Goal: Task Accomplishment & Management: Use online tool/utility

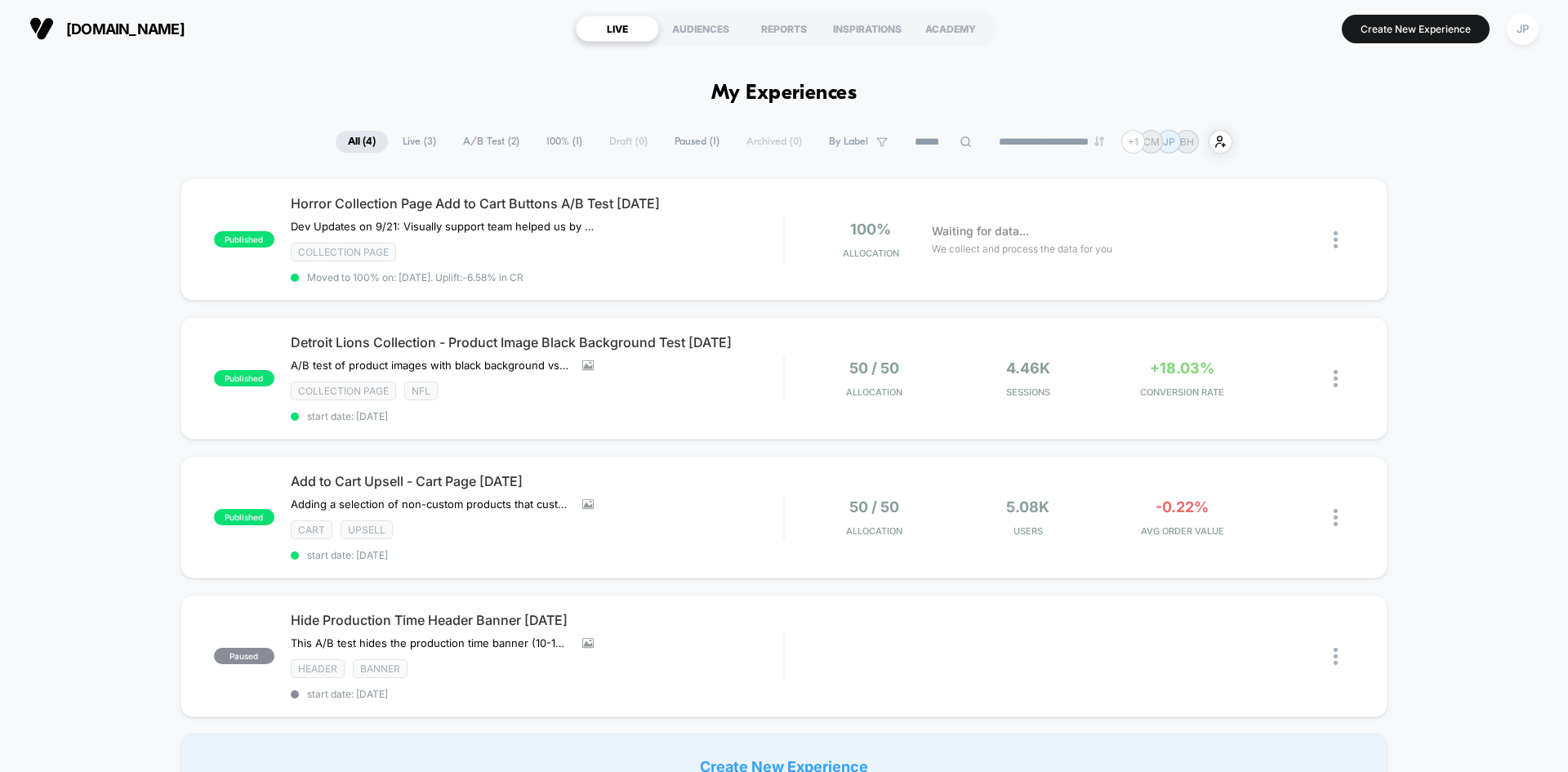
click at [485, 49] on div "manoswine.com LIVE AUDIENCES REPORTS INSPIRATIONS ACADEMY Create New Experience…" at bounding box center [784, 29] width 1568 height 58
click at [1339, 237] on div at bounding box center [1343, 240] width 20 height 38
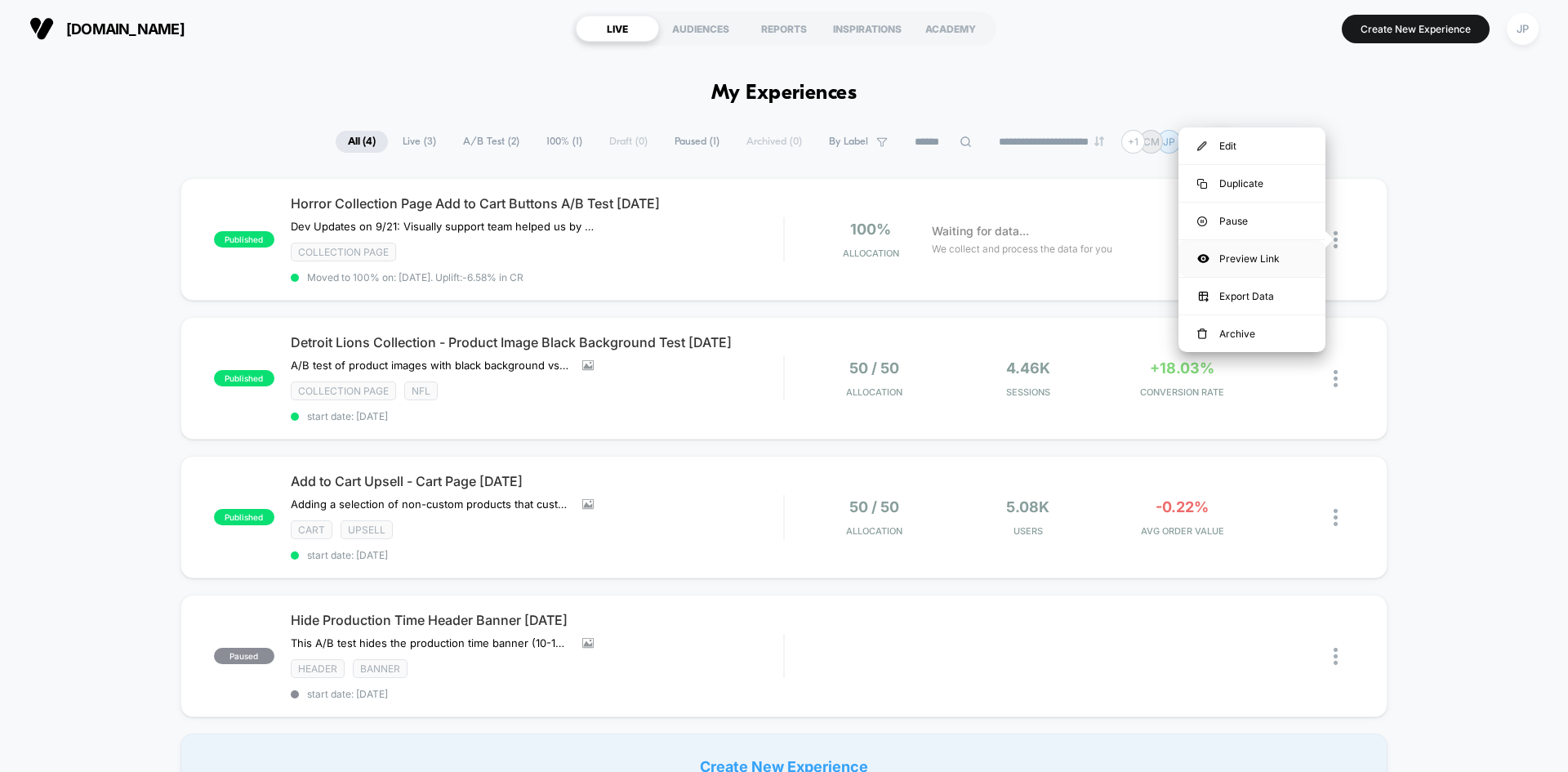
click at [1242, 262] on div "Preview Link" at bounding box center [1252, 259] width 147 height 37
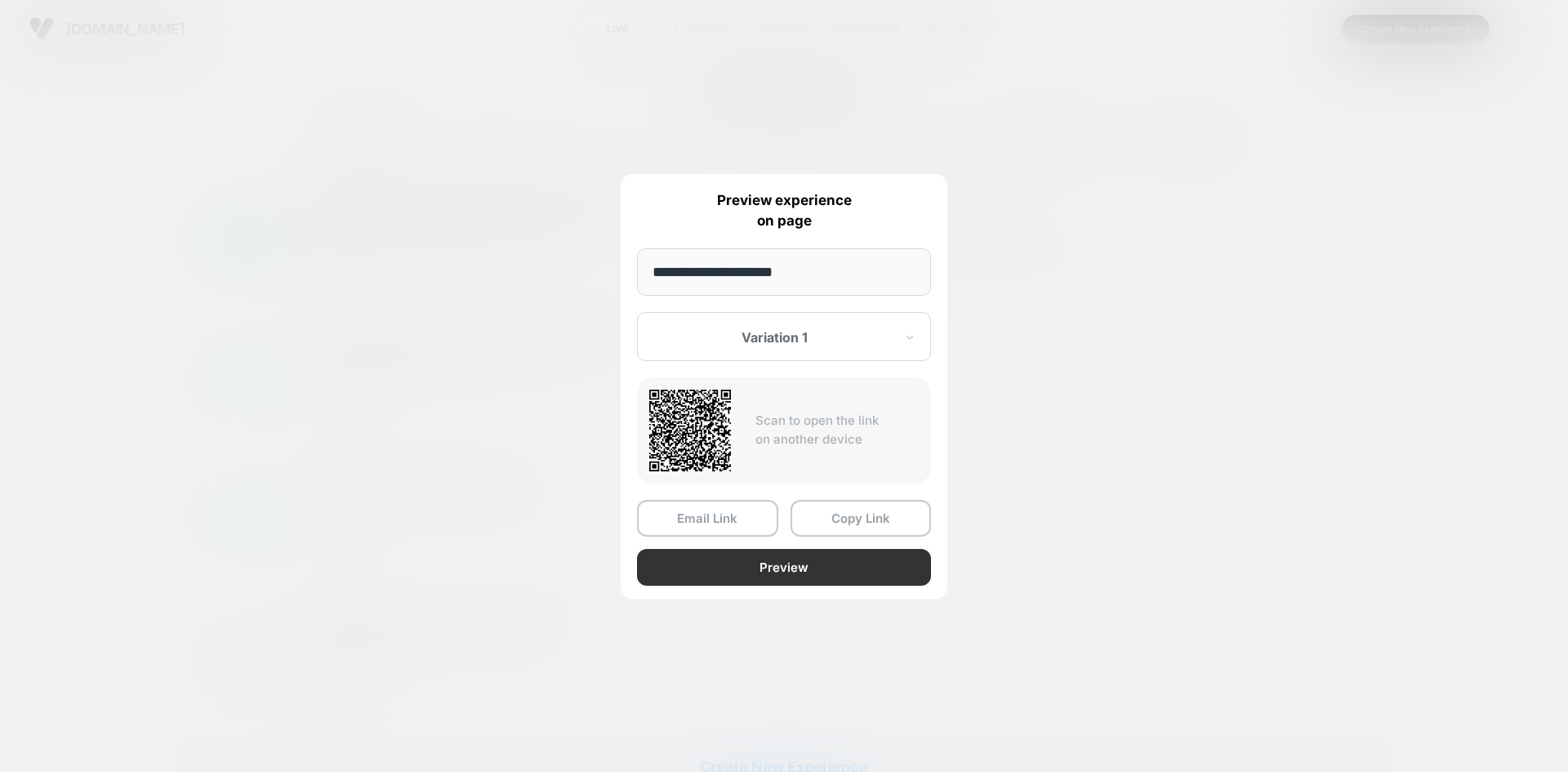
click at [792, 558] on button "Preview" at bounding box center [783, 567] width 294 height 37
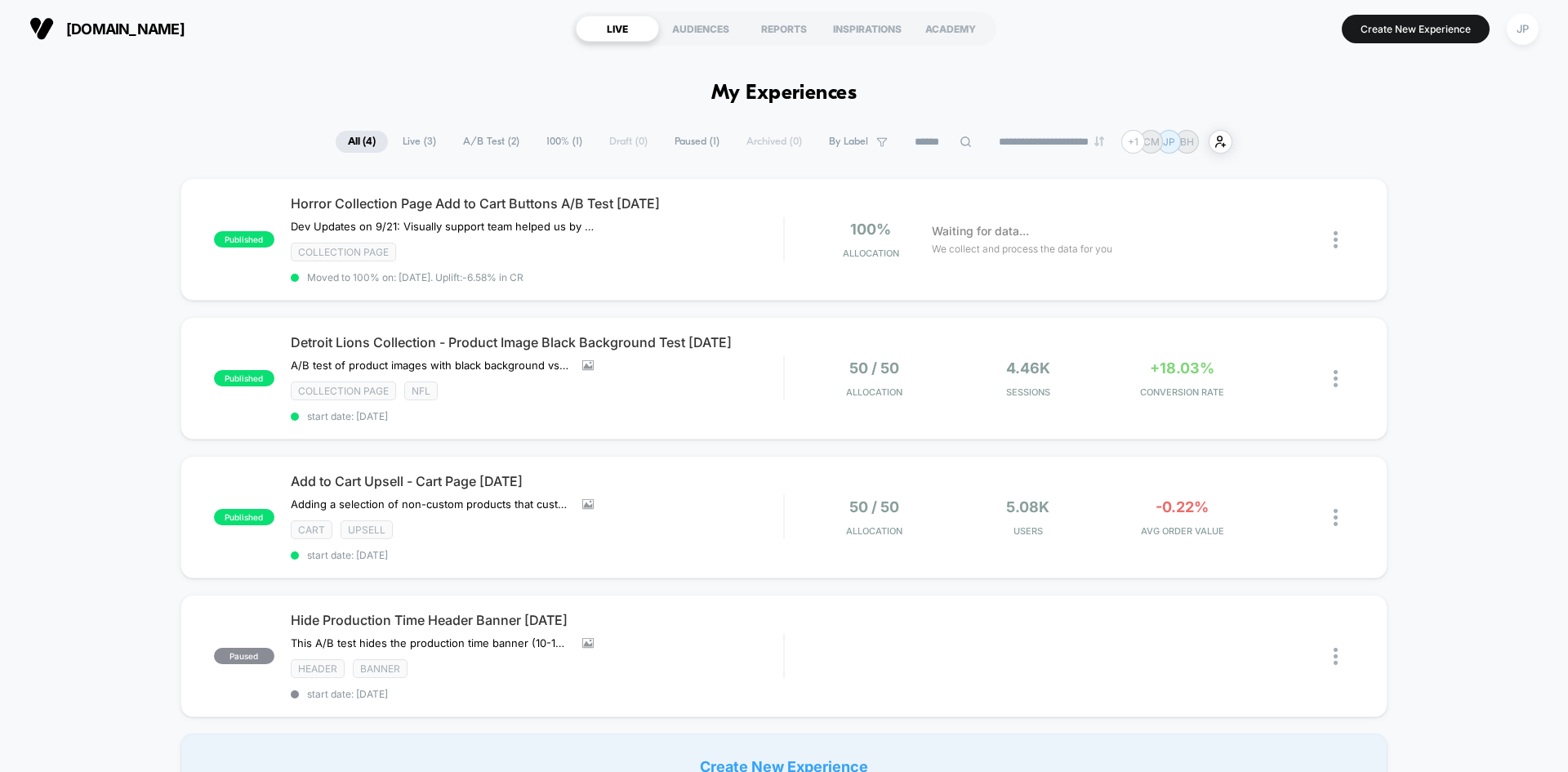
click at [123, 215] on div "published Horror Collection Page Add to Cart Buttons A/B Test 09.22.25 Dev Upda…" at bounding box center [784, 488] width 1568 height 620
click at [1328, 240] on div at bounding box center [1323, 240] width 61 height 38
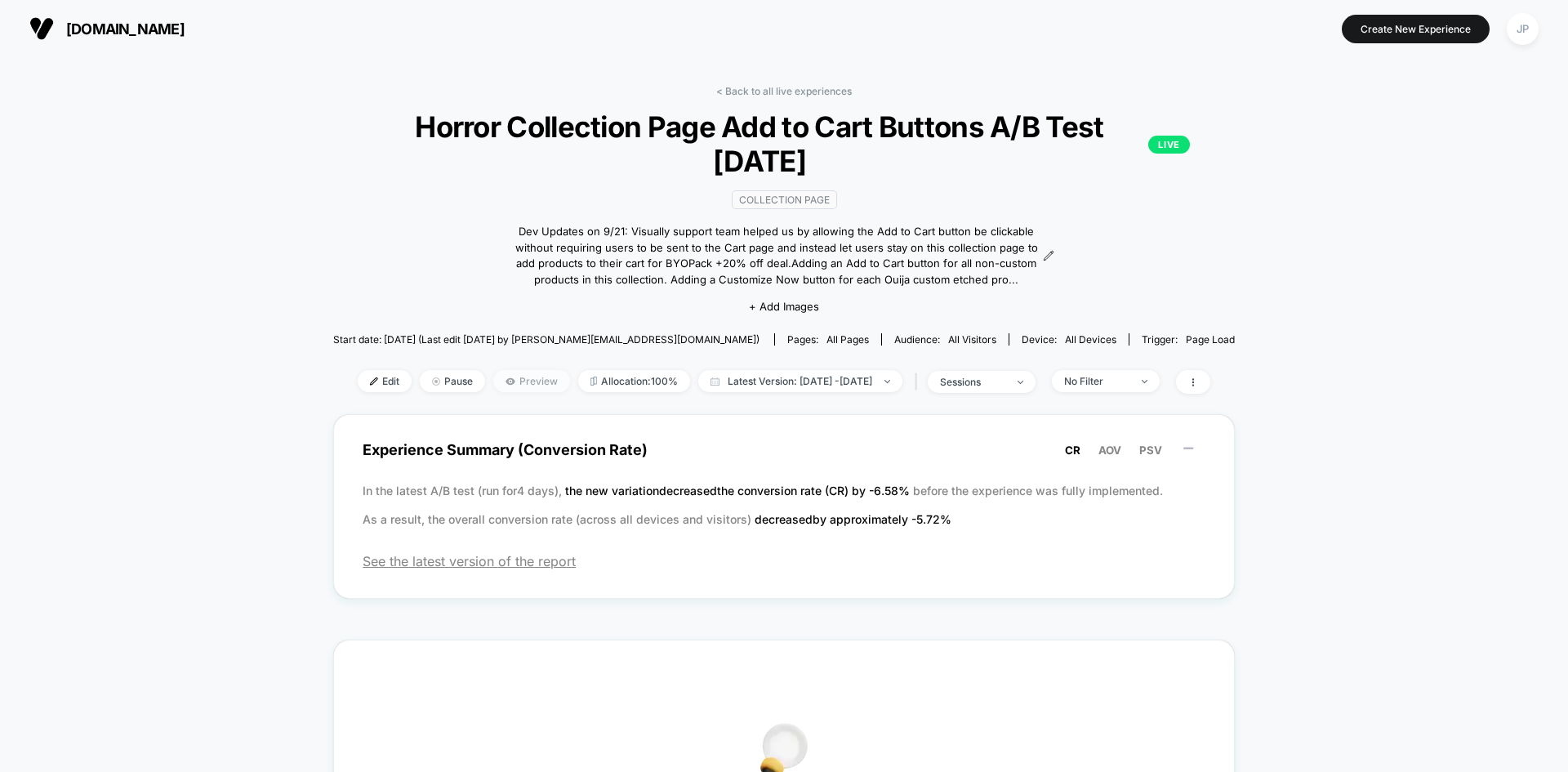
click at [493, 384] on span "Preview" at bounding box center [531, 381] width 77 height 22
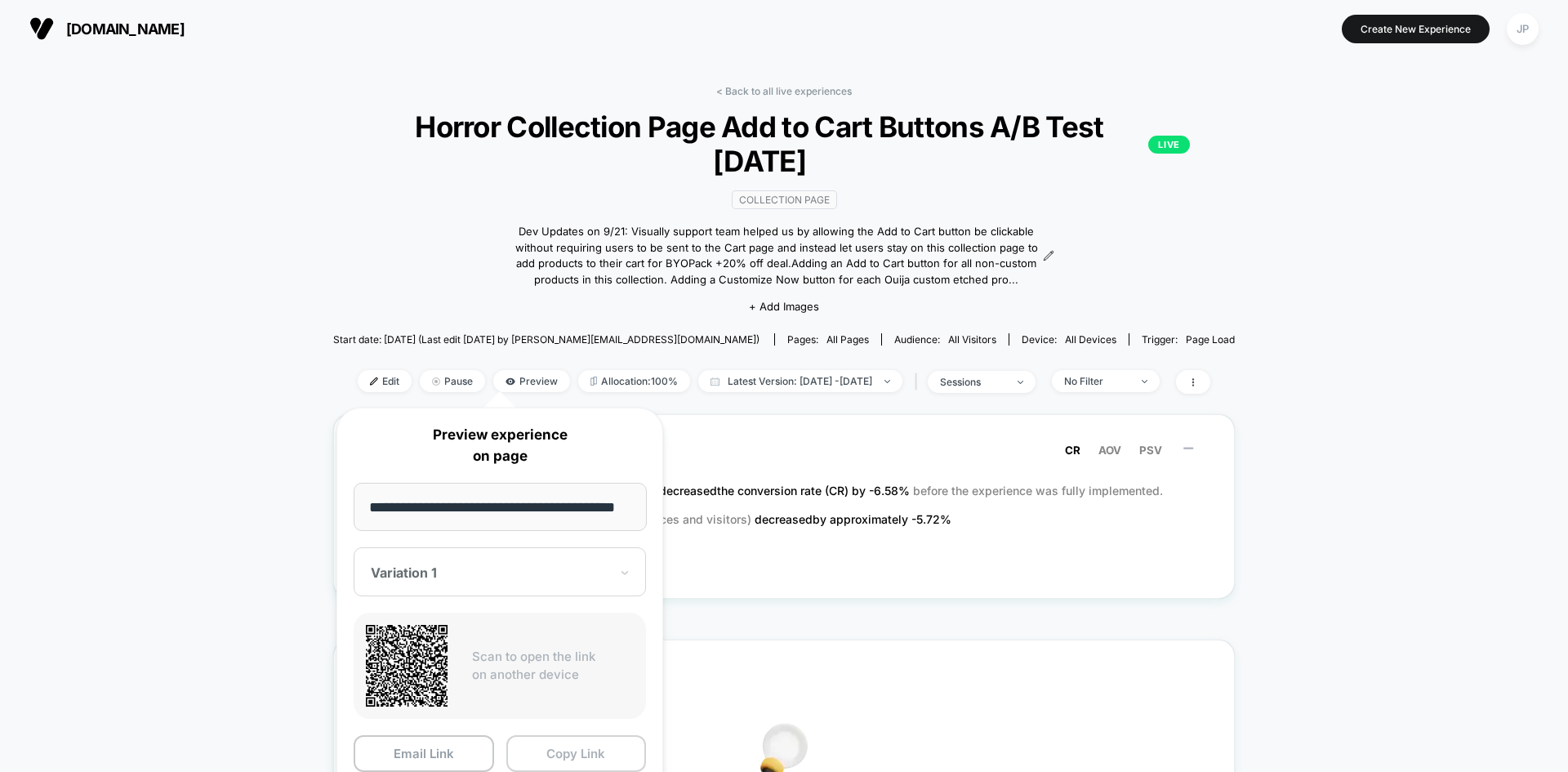
click at [571, 745] on button "Copy Link" at bounding box center [576, 754] width 140 height 37
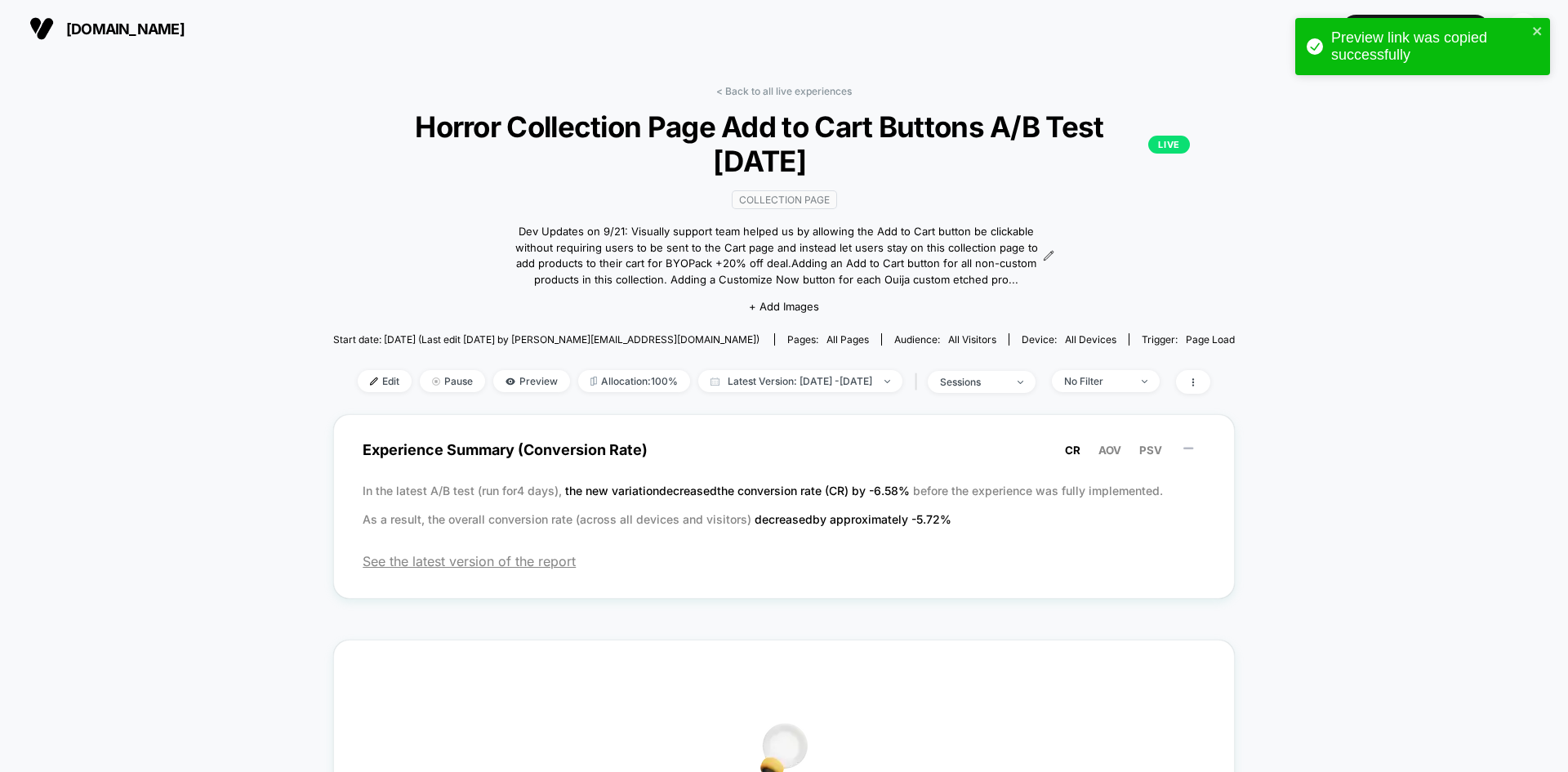
click at [1355, 198] on div "< Back to all live experiences Horror Collection Page Add to Cart Buttons A/B T…" at bounding box center [784, 661] width 1568 height 1208
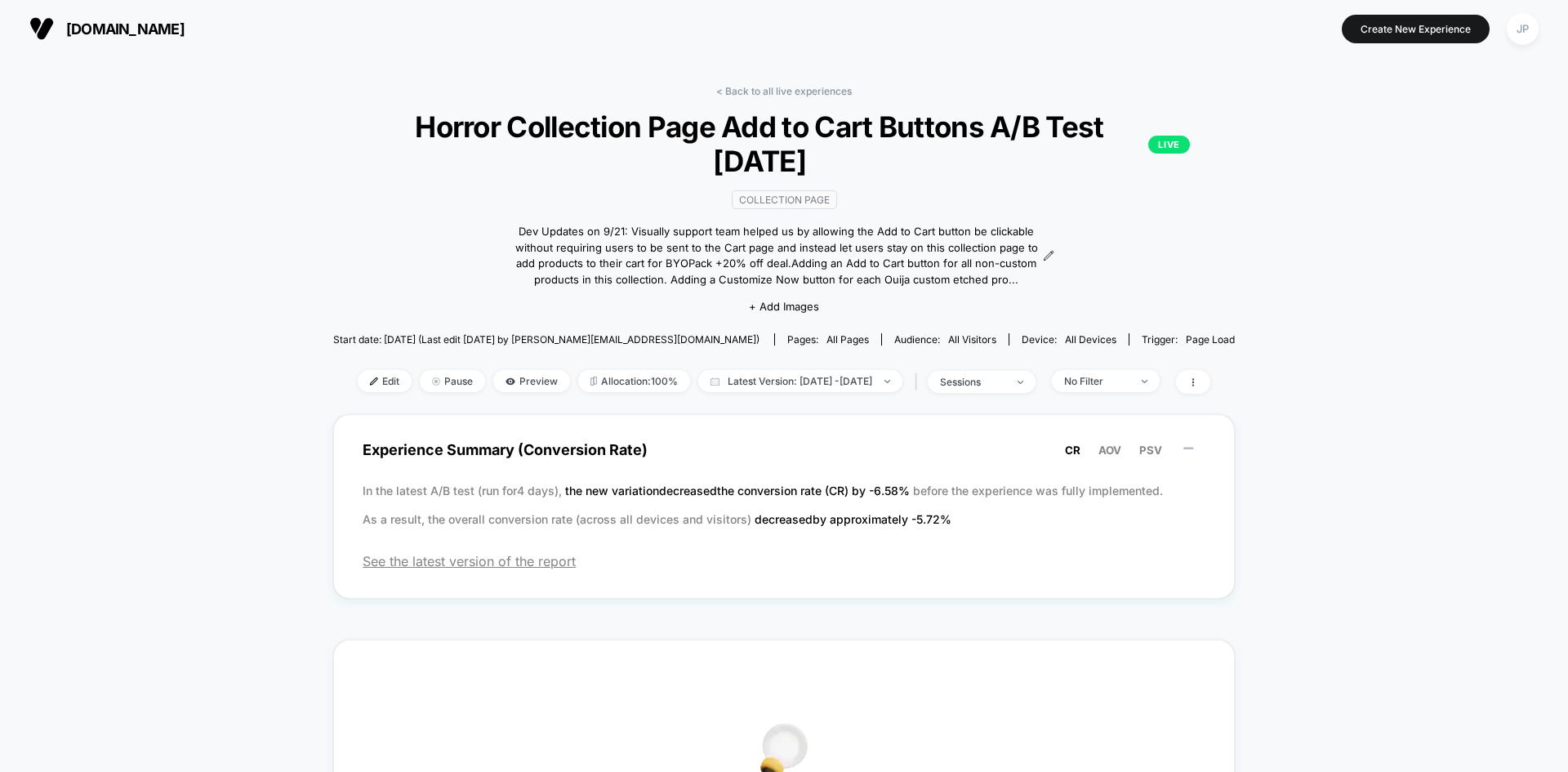
click at [213, 270] on div "< Back to all live experiences Horror Collection Page Add to Cart Buttons A/B T…" at bounding box center [784, 661] width 1568 height 1208
click at [255, 516] on div "< Back to all live experiences Horror Collection Page Add to Cart Buttons A/B T…" at bounding box center [784, 661] width 1568 height 1208
click at [179, 280] on div "< Back to all live experiences Horror Collection Page Add to Cart Buttons A/B T…" at bounding box center [784, 661] width 1568 height 1208
click at [199, 377] on div "< Back to all live experiences Horror Collection Page Add to Cart Buttons A/B T…" at bounding box center [784, 661] width 1568 height 1208
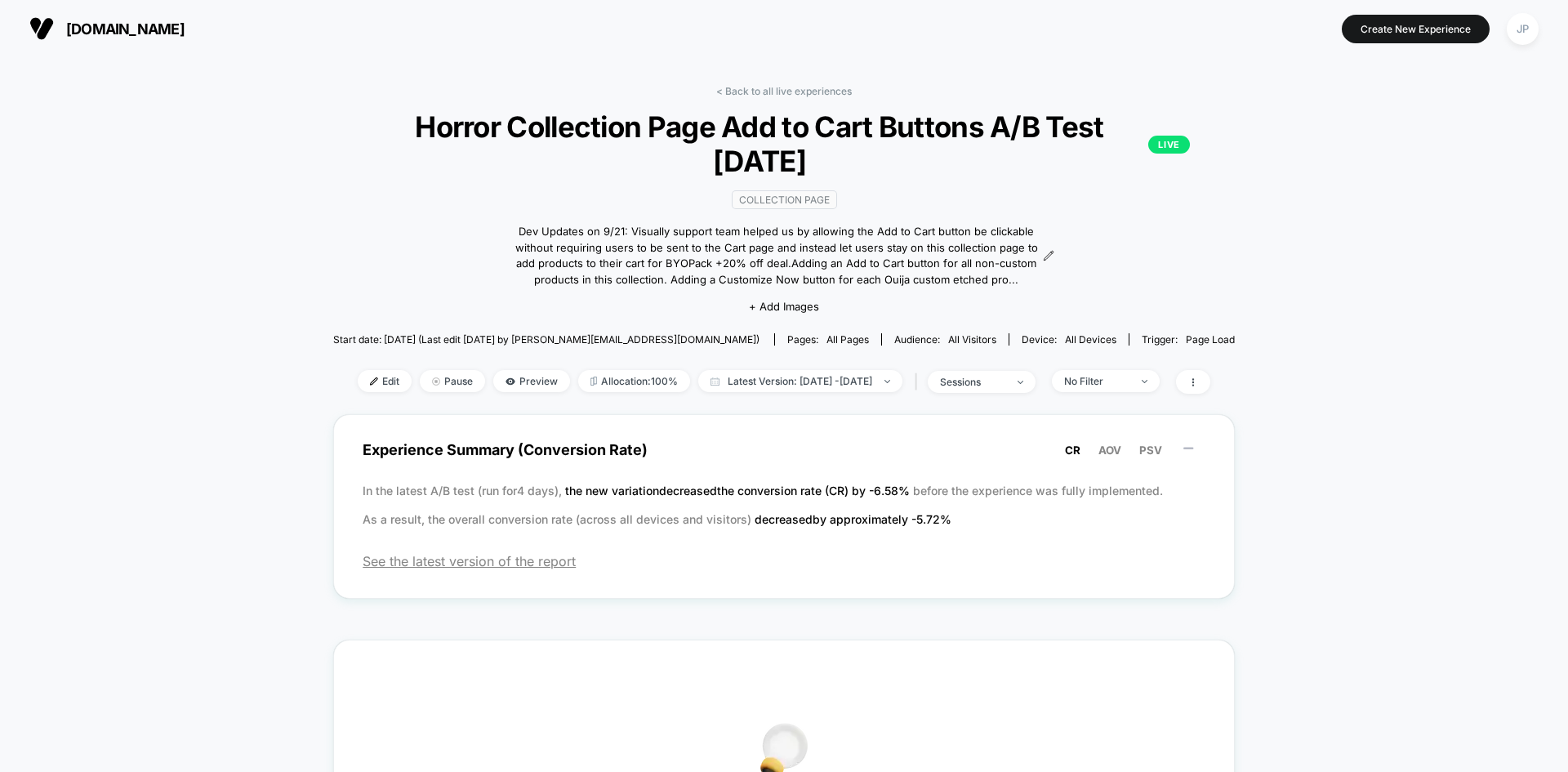
click at [1335, 211] on div "< Back to all live experiences Horror Collection Page Add to Cart Buttons A/B T…" at bounding box center [784, 661] width 1568 height 1208
